Goal: Communication & Community: Answer question/provide support

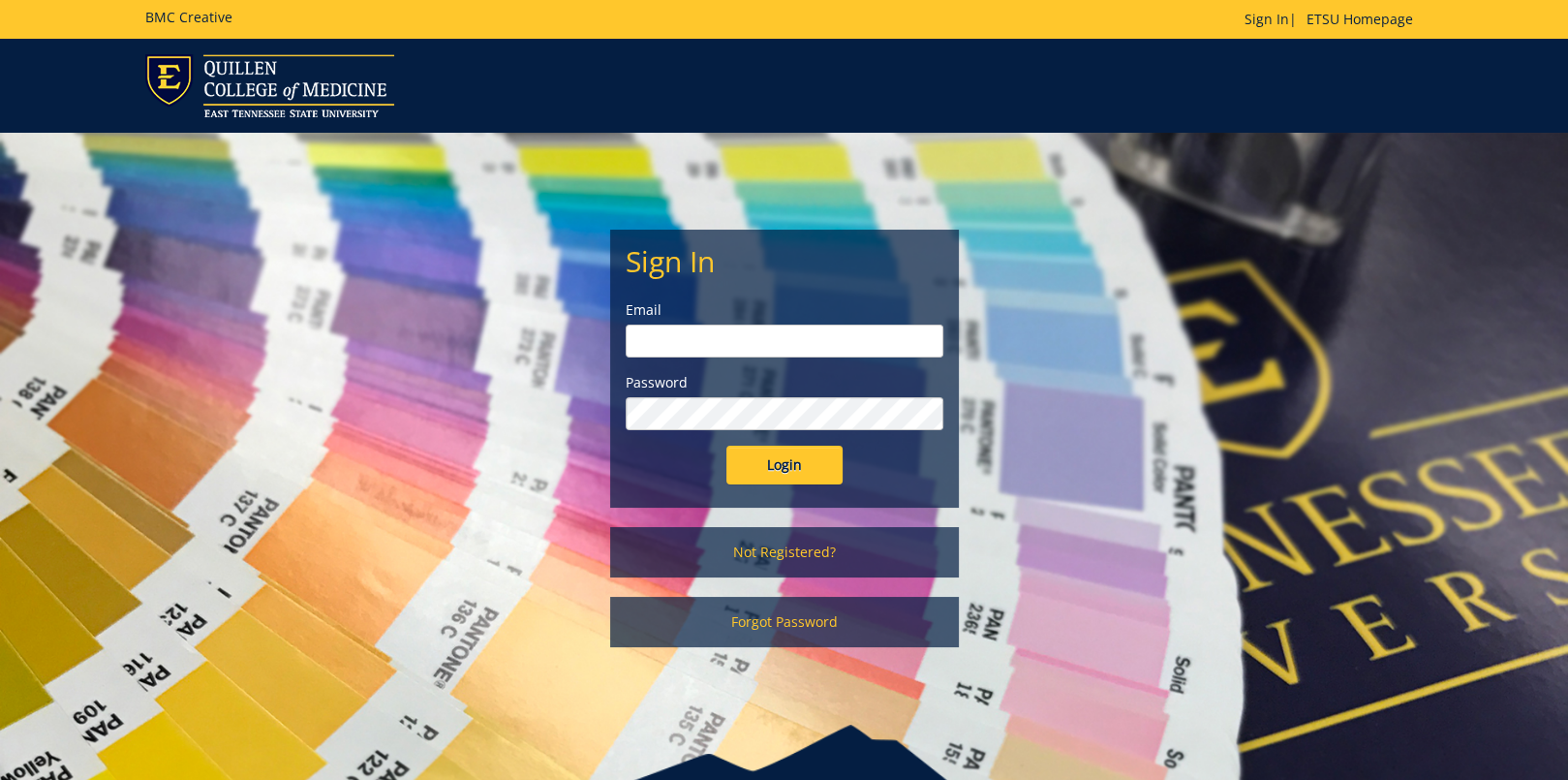
type input "[EMAIL_ADDRESS][DOMAIN_NAME]"
click at [782, 463] on input "Login" at bounding box center [785, 464] width 116 height 38
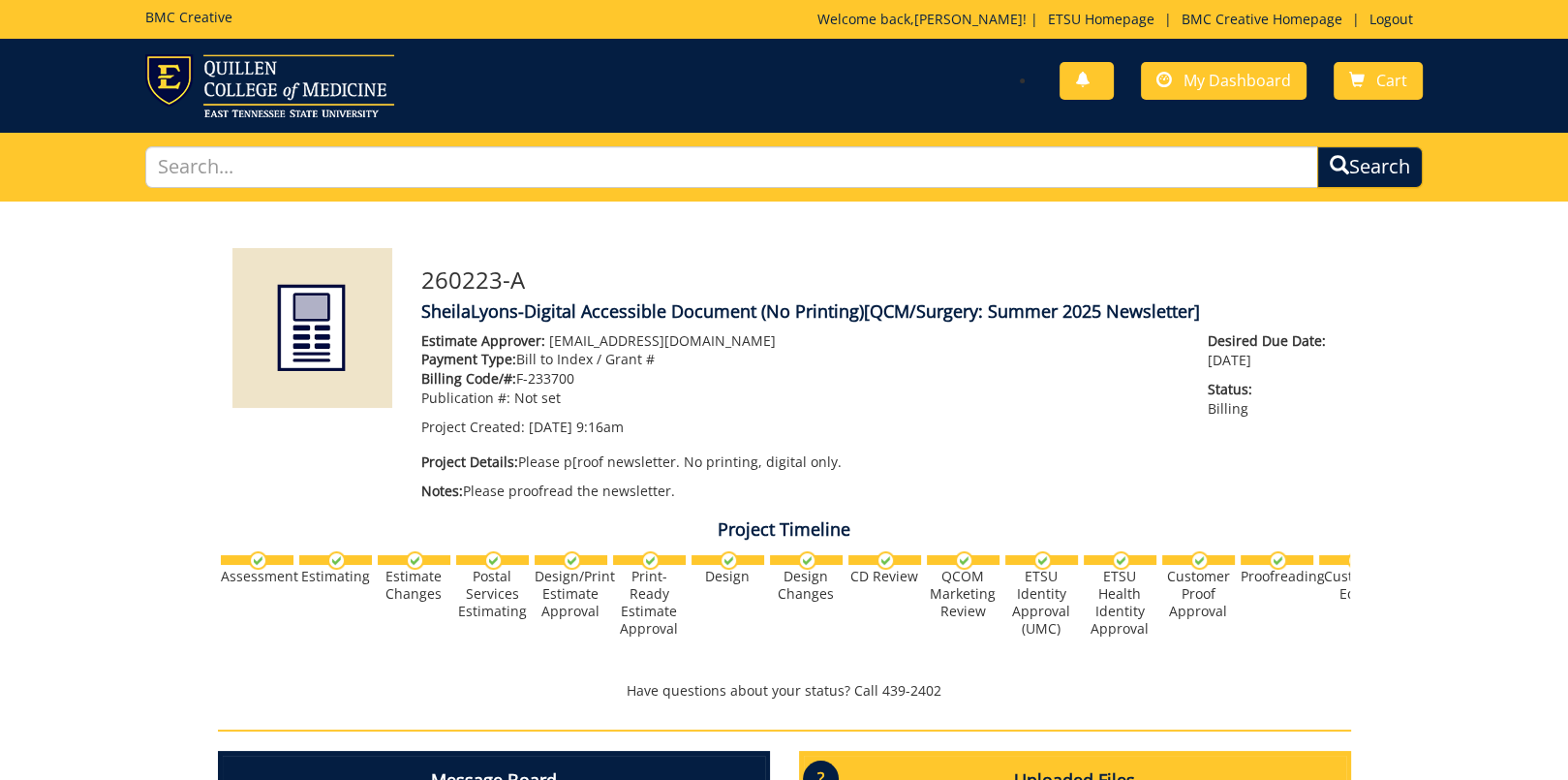
scroll to position [484, 0]
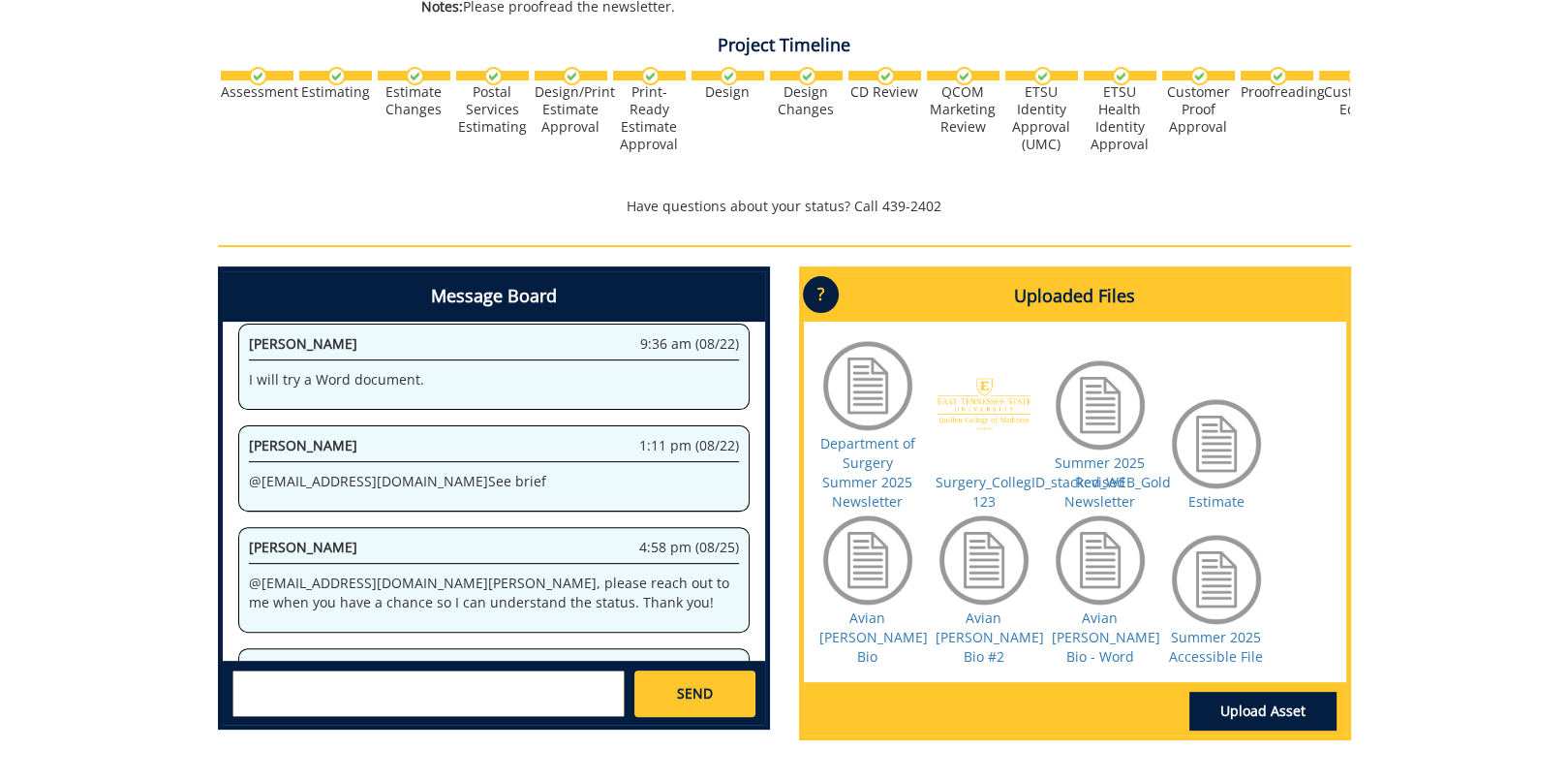
click at [322, 686] on textarea at bounding box center [428, 693] width 392 height 46
type textarea "Thank you!"
click at [706, 684] on span "SEND" at bounding box center [694, 693] width 35 height 20
